Goal: Check status: Check status

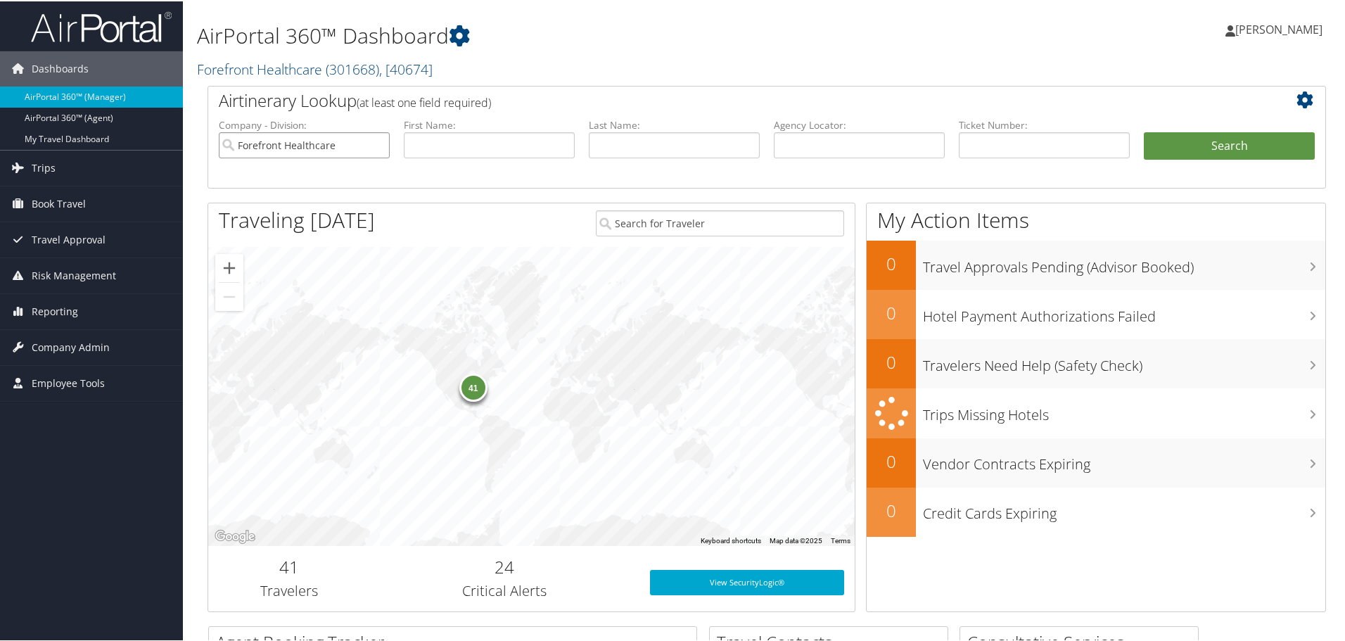
click at [378, 141] on input "Forefront Healthcare" at bounding box center [304, 144] width 171 height 26
click at [894, 144] on input "text" at bounding box center [859, 144] width 171 height 26
paste input "CPLR11"
type input "CPLR11"
click at [1181, 140] on button "Search" at bounding box center [1229, 145] width 171 height 28
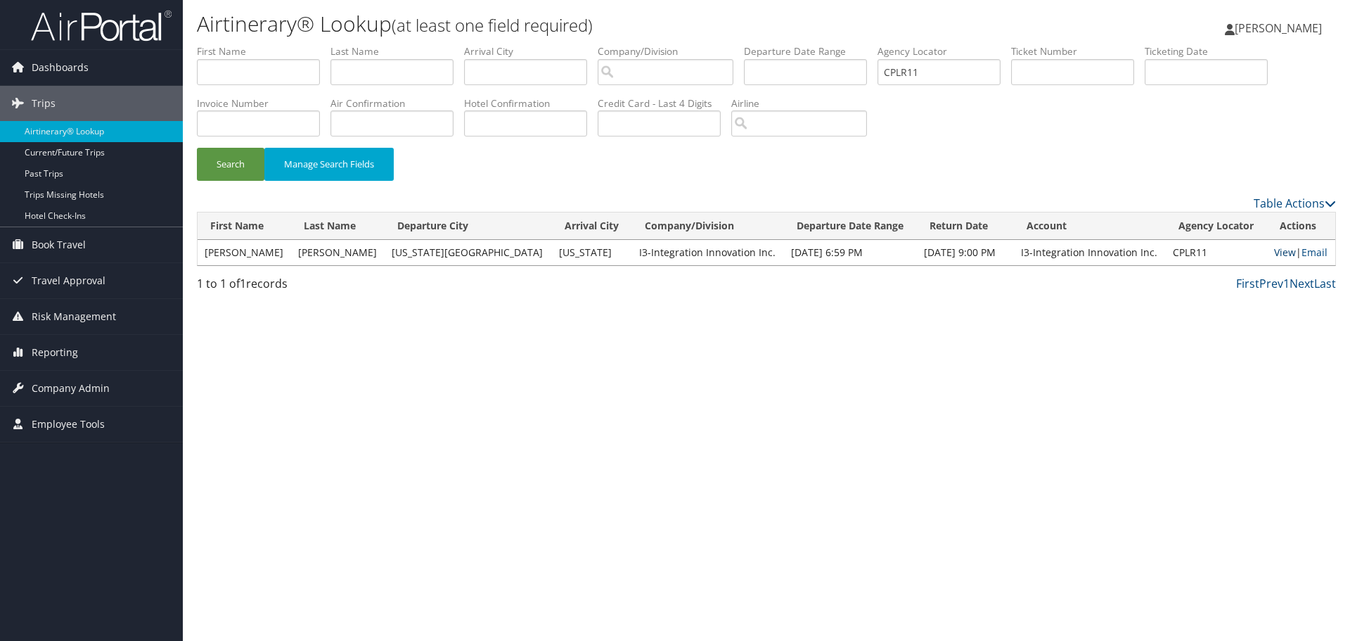
click at [1274, 255] on link "View" at bounding box center [1285, 251] width 22 height 13
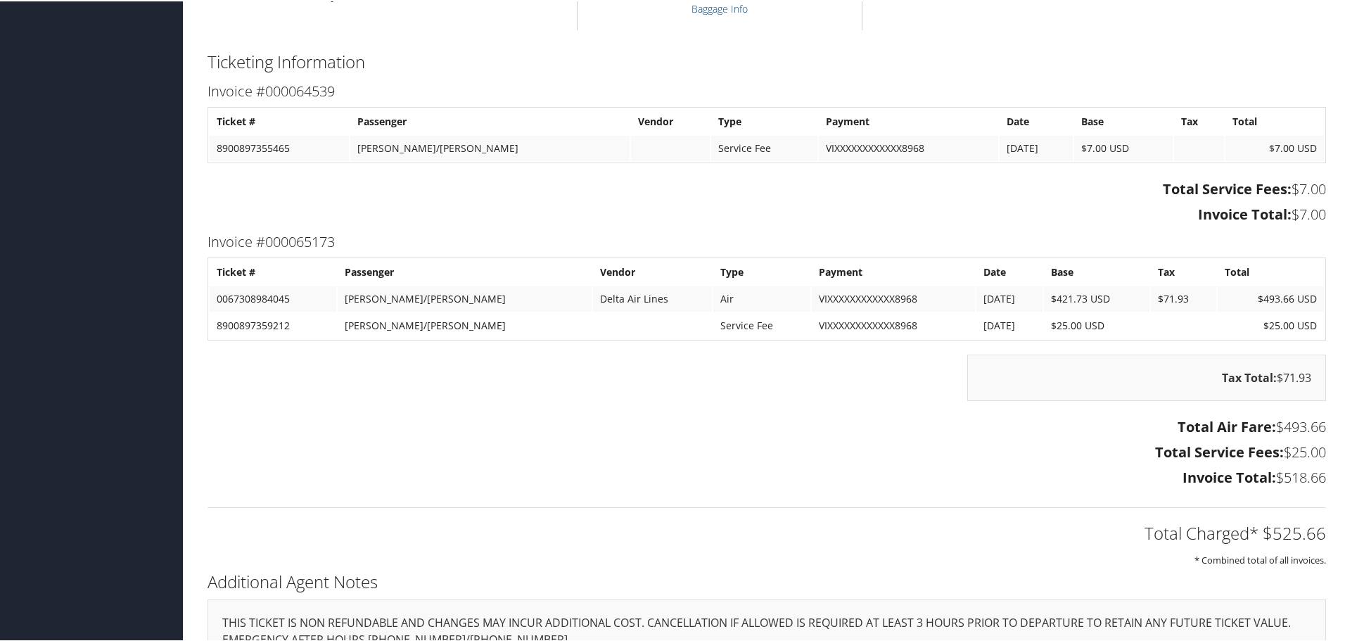
scroll to position [1361, 0]
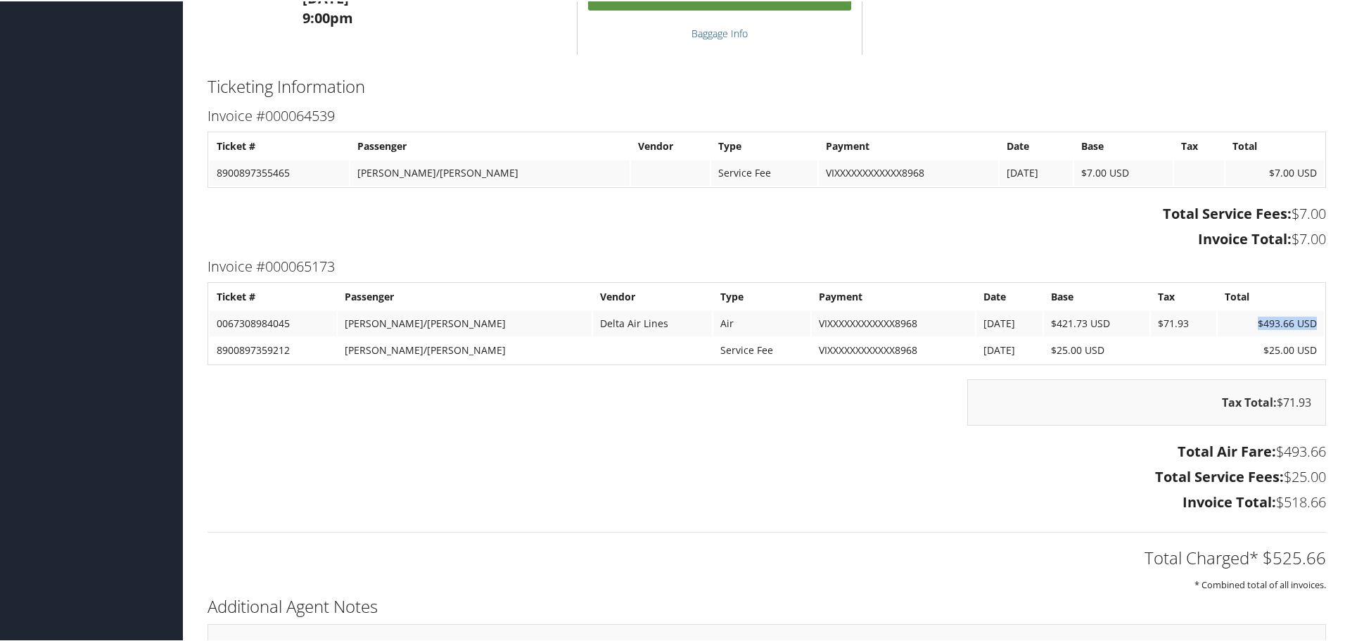
drag, startPoint x: 1246, startPoint y: 320, endPoint x: 1308, endPoint y: 321, distance: 62.6
click at [1308, 321] on td "$493.66 USD" at bounding box center [1270, 321] width 106 height 25
